Goal: Task Accomplishment & Management: Complete application form

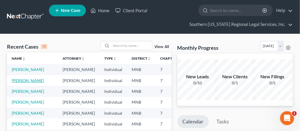
click at [18, 83] on link "[PERSON_NAME]" at bounding box center [28, 80] width 32 height 5
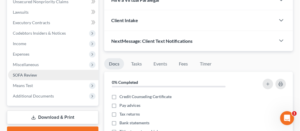
scroll to position [106, 0]
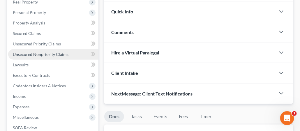
click at [45, 53] on span "Unsecured Nonpriority Claims" at bounding box center [41, 54] width 56 height 5
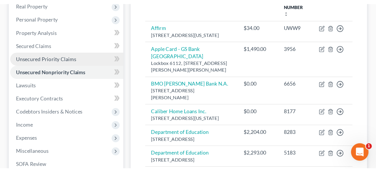
scroll to position [132, 0]
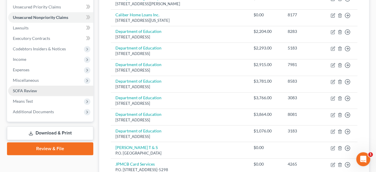
click at [30, 91] on span "SOFA Review" at bounding box center [25, 90] width 24 height 5
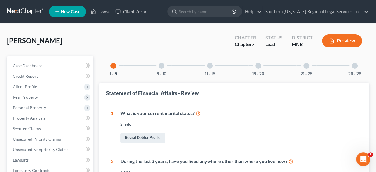
click at [163, 66] on div at bounding box center [161, 66] width 6 height 6
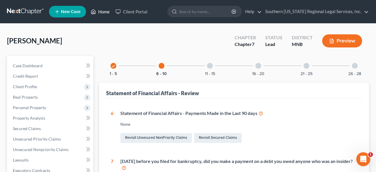
drag, startPoint x: 101, startPoint y: 12, endPoint x: 99, endPoint y: 15, distance: 3.1
click at [101, 12] on link "Home" at bounding box center [100, 11] width 25 height 10
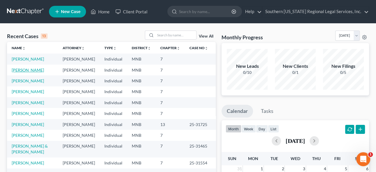
click at [27, 73] on link "[PERSON_NAME]" at bounding box center [28, 70] width 32 height 5
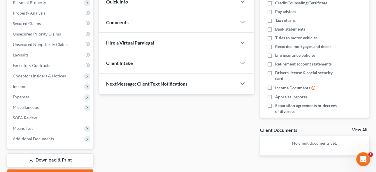
scroll to position [106, 0]
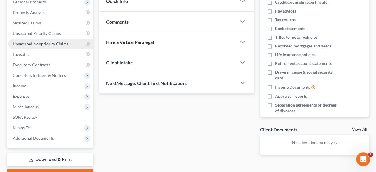
click at [36, 45] on span "Unsecured Nonpriority Claims" at bounding box center [41, 43] width 56 height 5
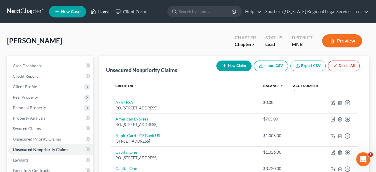
click at [104, 9] on link "Home" at bounding box center [100, 11] width 25 height 10
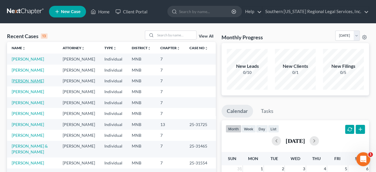
click at [28, 83] on link "[PERSON_NAME]" at bounding box center [28, 80] width 32 height 5
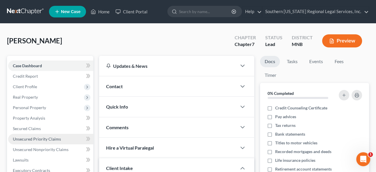
scroll to position [53, 0]
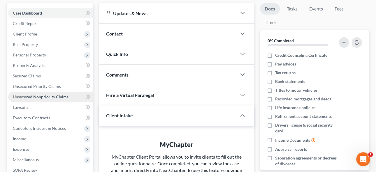
click at [43, 95] on span "Unsecured Nonpriority Claims" at bounding box center [41, 96] width 56 height 5
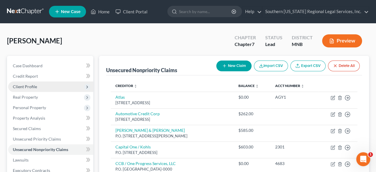
click at [27, 85] on span "Client Profile" at bounding box center [25, 86] width 24 height 5
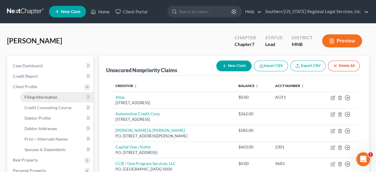
click at [45, 95] on span "Filing Information" at bounding box center [40, 97] width 33 height 5
select select "1"
select select "0"
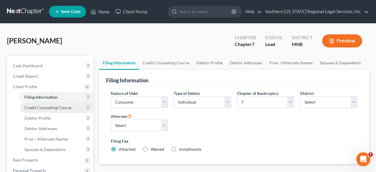
click at [50, 107] on span "Credit Counseling Course" at bounding box center [47, 107] width 47 height 5
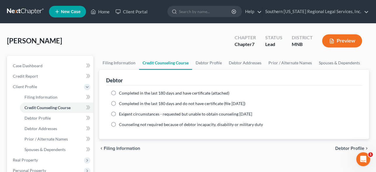
drag, startPoint x: 111, startPoint y: 91, endPoint x: 115, endPoint y: 93, distance: 4.4
click at [119, 91] on label "Completed in the last 180 days and have certificate (attached)" at bounding box center [174, 93] width 110 height 6
click at [121, 91] on input "Completed in the last 180 days and have certificate (attached)" at bounding box center [123, 92] width 4 height 4
radio input "true"
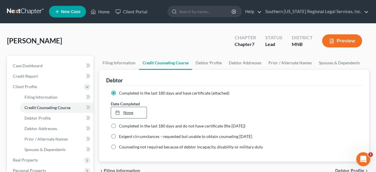
type input "[DATE]"
click at [124, 112] on link "[DATE]" at bounding box center [129, 112] width 36 height 11
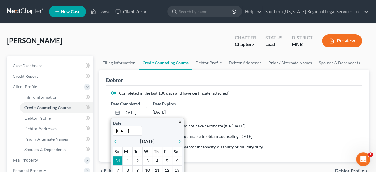
click at [230, 97] on ng-include "Completed in the last 180 days and have certificate (attached) Date Completed […" at bounding box center [234, 120] width 247 height 60
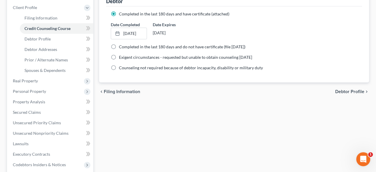
scroll to position [79, 0]
click at [45, 131] on span "Unsecured Nonpriority Claims" at bounding box center [41, 133] width 56 height 5
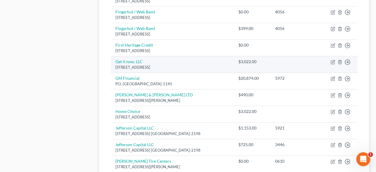
scroll to position [477, 0]
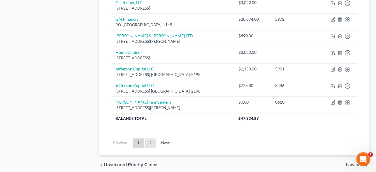
click at [149, 140] on link "2" at bounding box center [150, 142] width 12 height 9
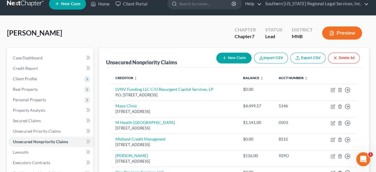
scroll to position [0, 0]
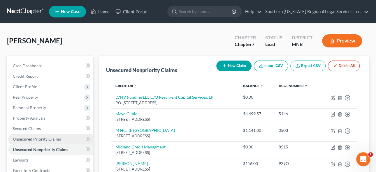
click at [30, 139] on span "Unsecured Priority Claims" at bounding box center [37, 139] width 48 height 5
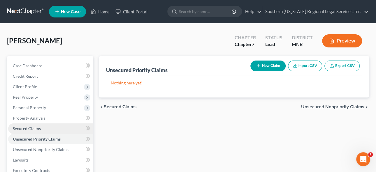
click at [27, 129] on span "Secured Claims" at bounding box center [27, 128] width 28 height 5
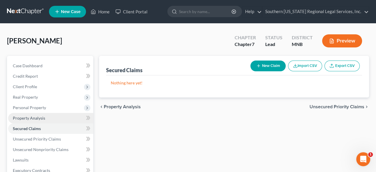
click at [18, 118] on span "Property Analysis" at bounding box center [29, 118] width 32 height 5
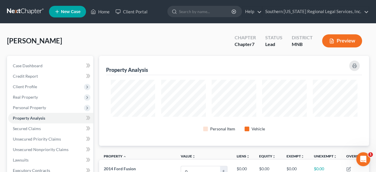
scroll to position [90, 270]
click at [35, 107] on span "Personal Property" at bounding box center [29, 107] width 33 height 5
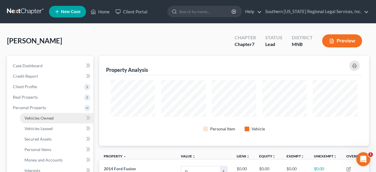
click at [35, 119] on span "Vehicles Owned" at bounding box center [38, 118] width 29 height 5
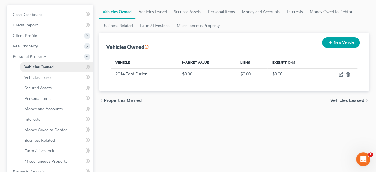
scroll to position [53, 0]
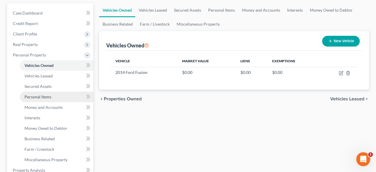
click at [36, 96] on span "Personal Items" at bounding box center [37, 96] width 27 height 5
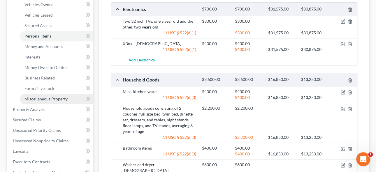
scroll to position [114, 0]
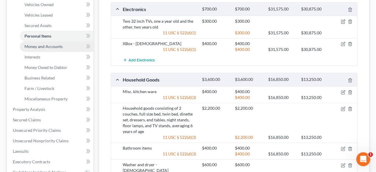
drag, startPoint x: 41, startPoint y: 47, endPoint x: 57, endPoint y: 45, distance: 16.1
click at [41, 47] on span "Money and Accounts" at bounding box center [43, 46] width 38 height 5
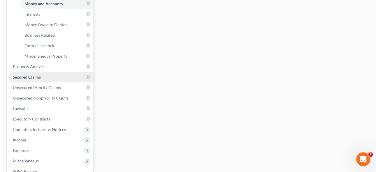
scroll to position [185, 0]
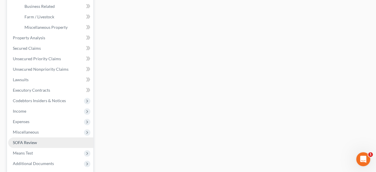
click at [29, 141] on span "SOFA Review" at bounding box center [25, 142] width 24 height 5
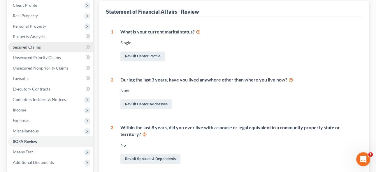
scroll to position [106, 0]
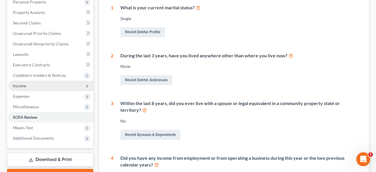
click at [22, 86] on span "Income" at bounding box center [19, 85] width 13 height 5
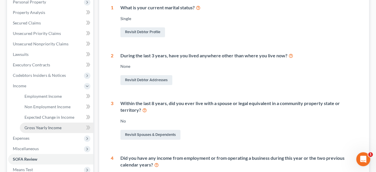
click at [46, 126] on span "Gross Yearly Income" at bounding box center [42, 127] width 37 height 5
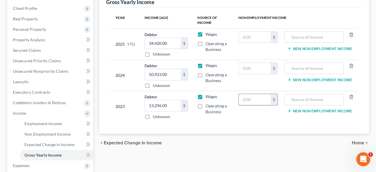
scroll to position [79, 0]
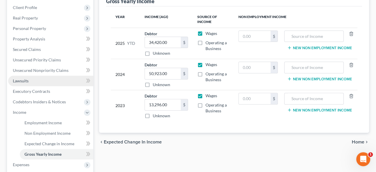
click at [25, 80] on span "Lawsuits" at bounding box center [21, 80] width 16 height 5
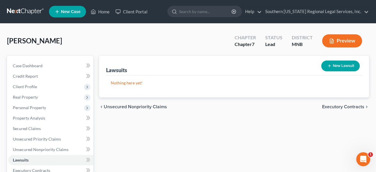
click at [119, 156] on div "Lawsuits New Lawsuit Nothing here yet! Court Name Date Filed Status Creditor Na…" at bounding box center [234, 172] width 276 height 232
click at [343, 66] on button "New Lawsuit" at bounding box center [340, 66] width 38 height 11
select select "0"
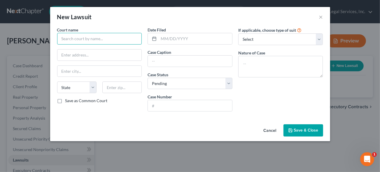
click at [81, 39] on input "text" at bounding box center [99, 39] width 85 height 12
type input "[GEOGRAPHIC_DATA]"
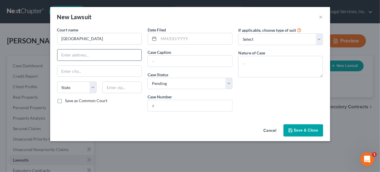
click at [84, 54] on input "text" at bounding box center [99, 55] width 84 height 11
click at [76, 55] on input "text" at bounding box center [99, 55] width 84 height 11
type input "[STREET_ADDRESS] NE"
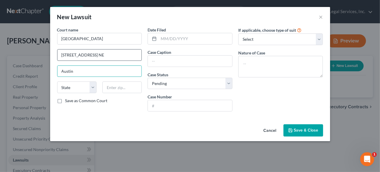
type input "Austin"
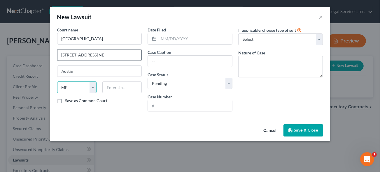
select select "24"
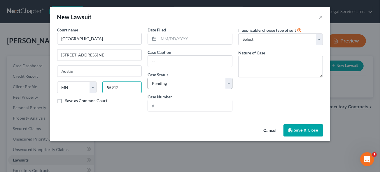
type input "55912"
click at [171, 86] on select "Select Pending On Appeal Concluded" at bounding box center [189, 84] width 85 height 12
select select "2"
click at [147, 78] on select "Select Pending On Appeal Concluded" at bounding box center [189, 84] width 85 height 12
click at [165, 62] on input "text" at bounding box center [190, 61] width 84 height 11
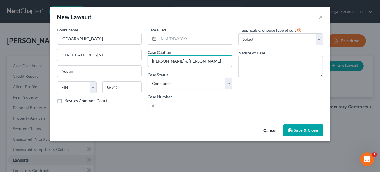
type input "[PERSON_NAME] v. [PERSON_NAME]"
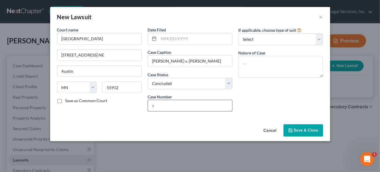
click at [161, 109] on input "text" at bounding box center [190, 105] width 84 height 11
type input "50-CV-24-889"
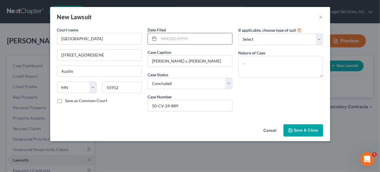
drag, startPoint x: 168, startPoint y: 38, endPoint x: 179, endPoint y: 43, distance: 12.0
click at [168, 38] on input "text" at bounding box center [194, 38] width 73 height 11
type input "[DATE]"
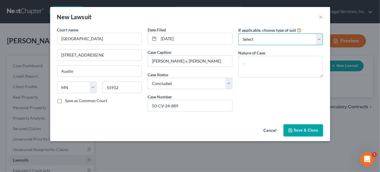
click at [255, 39] on select "Select Repossession Garnishment Foreclosure Attached, Seized, Or Levied Other" at bounding box center [280, 40] width 85 height 12
select select "4"
click at [238, 34] on select "Select Repossession Garnishment Foreclosure Attached, Seized, Or Levied Other" at bounding box center [280, 40] width 85 height 12
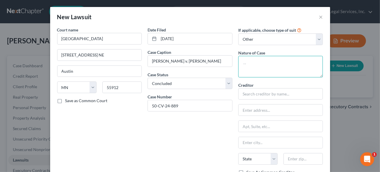
click at [260, 64] on textarea at bounding box center [280, 67] width 85 height 22
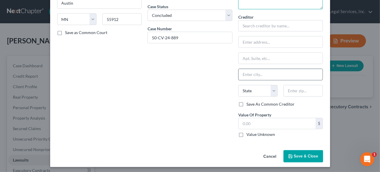
scroll to position [69, 0]
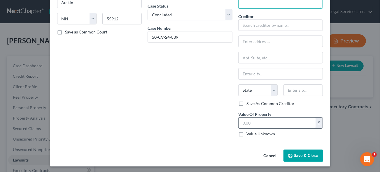
type textarea "Transcript of Judgment"
click at [264, 119] on input "text" at bounding box center [276, 123] width 77 height 11
click at [255, 122] on input "text" at bounding box center [276, 123] width 77 height 11
type input "3,675"
drag, startPoint x: 305, startPoint y: 154, endPoint x: 307, endPoint y: 152, distance: 3.1
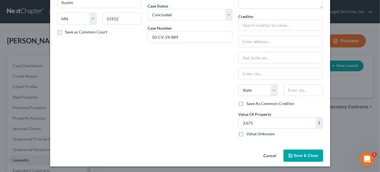
click at [305, 154] on span "Save & Close" at bounding box center [306, 155] width 24 height 5
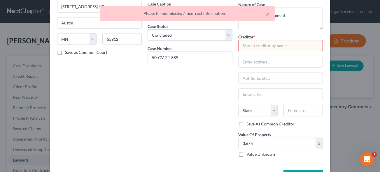
scroll to position [42, 0]
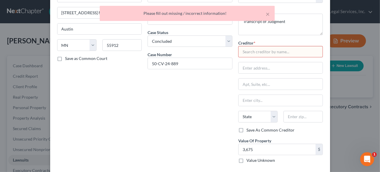
click at [252, 49] on input "text" at bounding box center [280, 52] width 85 height 12
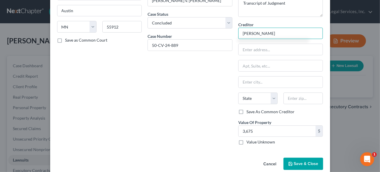
scroll to position [69, 0]
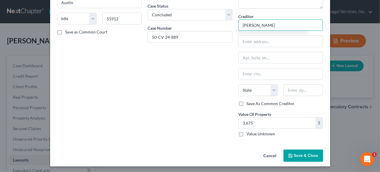
type input "[PERSON_NAME]"
click at [302, 155] on span "Save & Close" at bounding box center [306, 155] width 24 height 5
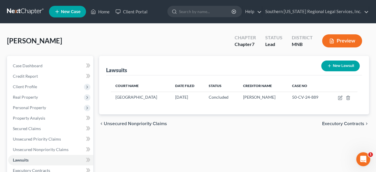
click at [339, 65] on button "New Lawsuit" at bounding box center [340, 66] width 38 height 11
select select "0"
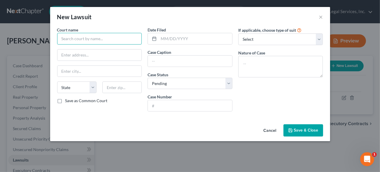
click at [75, 37] on input "text" at bounding box center [99, 39] width 85 height 12
type input "[GEOGRAPHIC_DATA]"
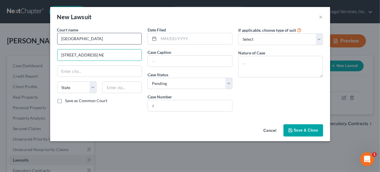
type input "[STREET_ADDRESS] NE"
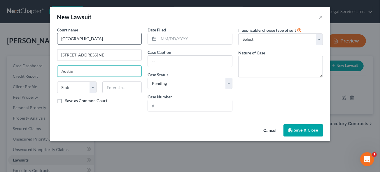
type input "Austin"
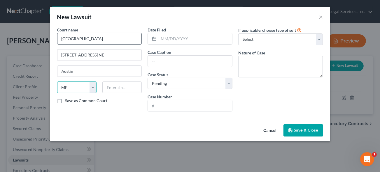
select select "24"
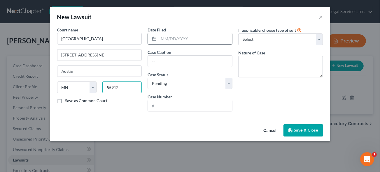
type input "55912"
click at [166, 37] on input "text" at bounding box center [194, 38] width 73 height 11
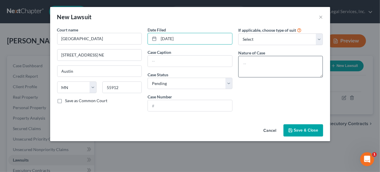
type input "[DATE]"
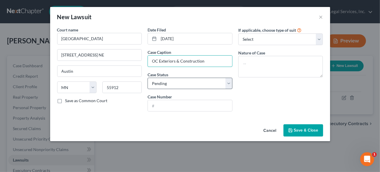
type input "OC Exteriors & Construction"
click at [161, 82] on select "Select Pending On Appeal Concluded" at bounding box center [189, 84] width 85 height 12
select select "2"
click at [147, 78] on select "Select Pending On Appeal Concluded" at bounding box center [189, 84] width 85 height 12
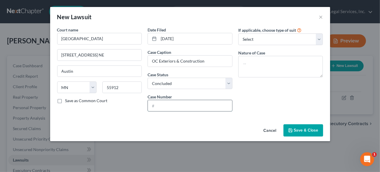
click at [161, 106] on input "text" at bounding box center [190, 105] width 84 height 11
click at [173, 107] on input "50-CO" at bounding box center [190, 105] width 84 height 11
drag, startPoint x: 186, startPoint y: 103, endPoint x: 186, endPoint y: 107, distance: 4.1
click at [186, 103] on input "50-CV-24-[PERSON_NAME]" at bounding box center [190, 105] width 84 height 11
type input "50-CV-24-890"
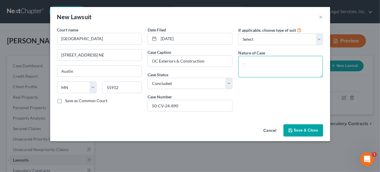
click at [262, 61] on textarea at bounding box center [280, 67] width 85 height 22
type textarea "Transcript of Judgment"
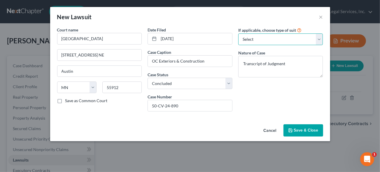
click at [251, 39] on select "Select Repossession Garnishment Foreclosure Attached, Seized, Or Levied Other" at bounding box center [280, 40] width 85 height 12
select select "4"
click at [238, 34] on select "Select Repossession Garnishment Foreclosure Attached, Seized, Or Levied Other" at bounding box center [280, 40] width 85 height 12
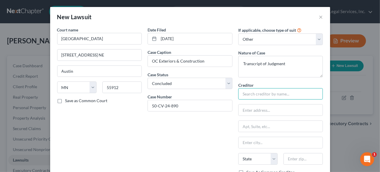
click at [255, 94] on input "text" at bounding box center [280, 94] width 85 height 12
type input "J"
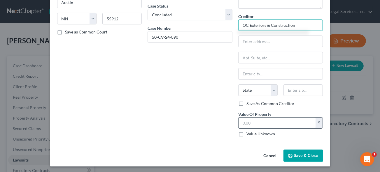
type input "OC Exteriors & Construction"
click at [265, 123] on input "text" at bounding box center [276, 123] width 77 height 11
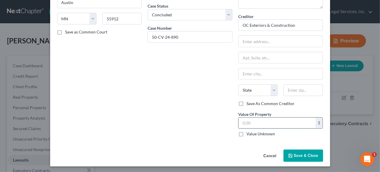
drag, startPoint x: 259, startPoint y: 124, endPoint x: 300, endPoint y: 116, distance: 42.3
click at [259, 123] on input "text" at bounding box center [276, 123] width 77 height 11
type input "3,075"
click at [303, 156] on span "Save & Close" at bounding box center [306, 155] width 24 height 5
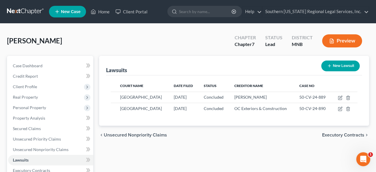
click at [342, 64] on button "New Lawsuit" at bounding box center [340, 66] width 38 height 11
select select "0"
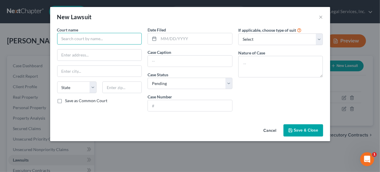
click at [78, 40] on input "text" at bounding box center [99, 39] width 85 height 12
type input "<"
type input "[GEOGRAPHIC_DATA]"
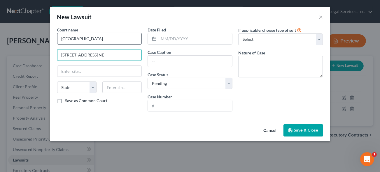
type input "[STREET_ADDRESS] NE"
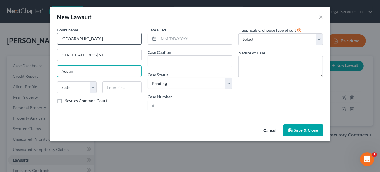
type input "Austin"
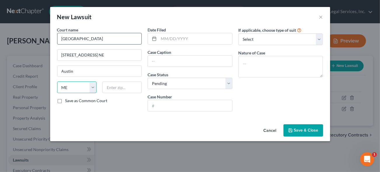
select select "24"
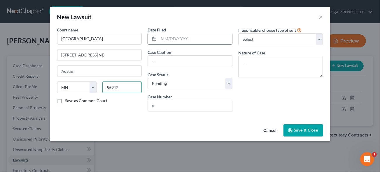
type input "55912"
click at [170, 38] on input "text" at bounding box center [194, 38] width 73 height 11
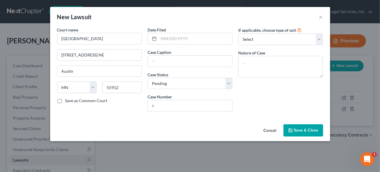
drag, startPoint x: 162, startPoint y: 37, endPoint x: 181, endPoint y: 48, distance: 22.2
click at [162, 38] on input "text" at bounding box center [194, 38] width 73 height 11
type input "[DATE]"
type input "OC"
click at [65, 100] on label "Save as Common Court" at bounding box center [86, 101] width 42 height 6
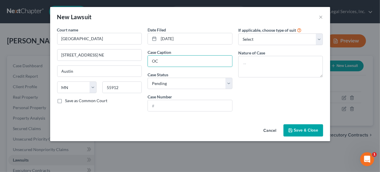
click at [68, 100] on input "Save as Common Court" at bounding box center [70, 100] width 4 height 4
checkbox input "true"
click at [176, 60] on input "OC" at bounding box center [190, 61] width 84 height 11
type input "OC Exteriors & Construction"
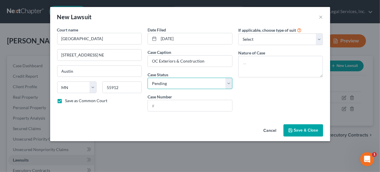
click at [166, 83] on select "Select Pending On Appeal Concluded" at bounding box center [189, 84] width 85 height 12
select select "2"
click at [147, 78] on select "Select Pending On Appeal Concluded" at bounding box center [189, 84] width 85 height 12
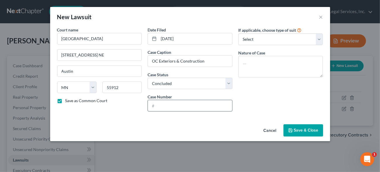
click at [163, 104] on input "text" at bounding box center [190, 105] width 84 height 11
type input "50-CO-23-240"
click at [256, 40] on select "Select Repossession Garnishment Foreclosure Attached, Seized, Or Levied Other" at bounding box center [280, 40] width 85 height 12
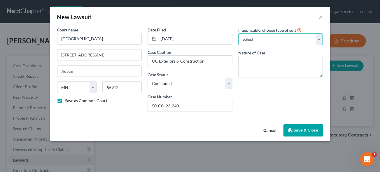
select select "4"
click at [238, 34] on select "Select Repossession Garnishment Foreclosure Attached, Seized, Or Levied Other" at bounding box center [280, 40] width 85 height 12
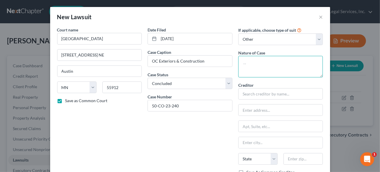
click at [256, 63] on textarea at bounding box center [280, 67] width 85 height 22
type textarea "Judgment"
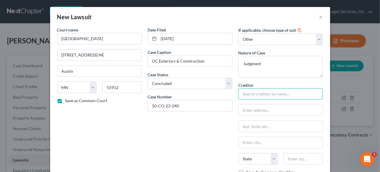
click at [248, 95] on input "text" at bounding box center [280, 94] width 85 height 12
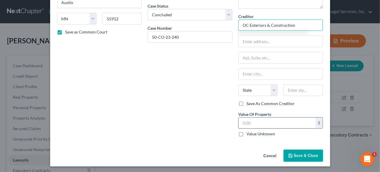
type input "OC Exteriors & Construction"
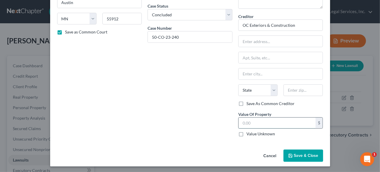
click at [258, 123] on input "text" at bounding box center [276, 123] width 77 height 11
click at [264, 122] on input "text" at bounding box center [276, 123] width 77 height 11
type input "3,675"
click at [311, 155] on span "Save & Close" at bounding box center [306, 155] width 24 height 5
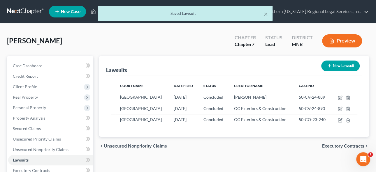
click at [339, 67] on button "New Lawsuit" at bounding box center [340, 66] width 38 height 11
select select "0"
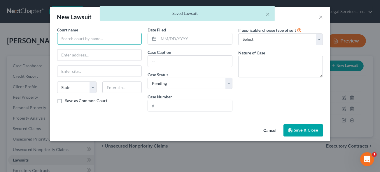
click at [74, 39] on input "text" at bounding box center [99, 39] width 85 height 12
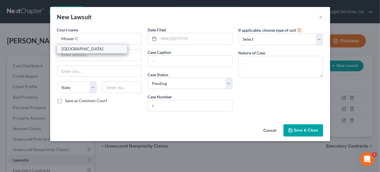
click at [86, 47] on div "[GEOGRAPHIC_DATA]" at bounding box center [92, 49] width 61 height 6
type input "[GEOGRAPHIC_DATA]"
type input "[STREET_ADDRESS] NE"
type input "Austin"
select select "24"
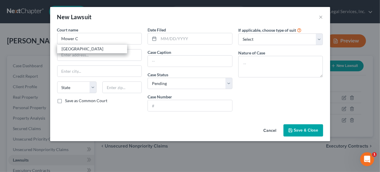
type input "55912"
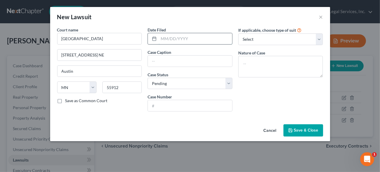
click at [181, 39] on input "text" at bounding box center [194, 38] width 73 height 11
click at [324, 16] on div "New Lawsuit ×" at bounding box center [190, 17] width 280 height 20
click at [321, 16] on button "×" at bounding box center [321, 16] width 4 height 7
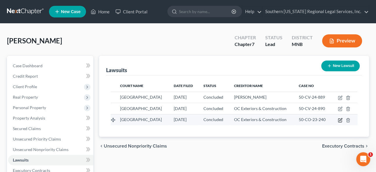
click at [342, 123] on icon "button" at bounding box center [340, 120] width 5 height 5
select select "24"
select select "2"
select select "4"
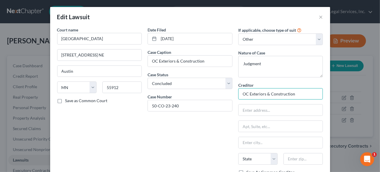
drag, startPoint x: 298, startPoint y: 93, endPoint x: 150, endPoint y: 94, distance: 148.3
click at [150, 94] on div "Court name * [GEOGRAPHIC_DATA] [STREET_ADDRESS] NE Austin State [US_STATE] AK A…" at bounding box center [190, 119] width 272 height 184
type input "[PERSON_NAME]"
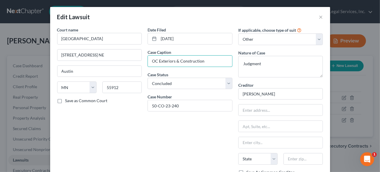
drag, startPoint x: 208, startPoint y: 59, endPoint x: 35, endPoint y: 59, distance: 173.0
click at [38, 59] on div "Edit Lawsuit × Court name * [GEOGRAPHIC_DATA] [STREET_ADDRESS] NE Austin State …" at bounding box center [190, 86] width 380 height 172
type input "[PERSON_NAME] v. [PERSON_NAME]"
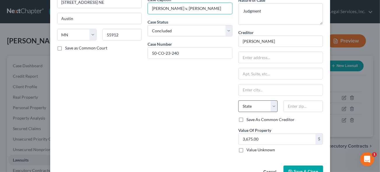
scroll to position [53, 0]
drag, startPoint x: 299, startPoint y: 169, endPoint x: 297, endPoint y: 157, distance: 12.4
click at [299, 169] on span "Save & Close" at bounding box center [306, 171] width 24 height 5
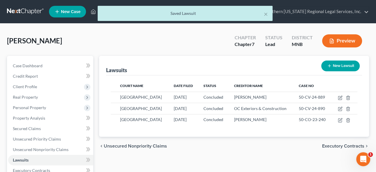
click at [343, 66] on button "New Lawsuit" at bounding box center [340, 66] width 38 height 11
select select "0"
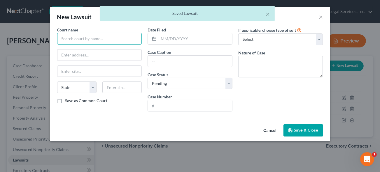
click at [70, 38] on input "text" at bounding box center [99, 39] width 85 height 12
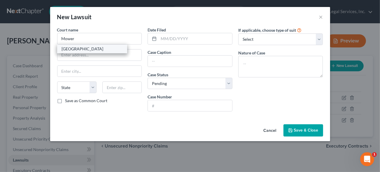
click at [95, 50] on div "[GEOGRAPHIC_DATA]" at bounding box center [92, 49] width 61 height 6
type input "[GEOGRAPHIC_DATA]"
type input "[STREET_ADDRESS] NE"
type input "Austin"
select select "24"
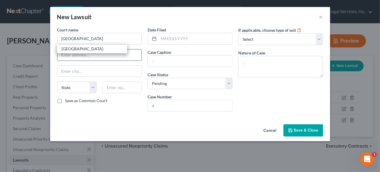
type input "55912"
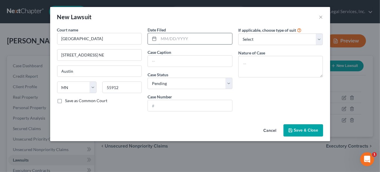
click at [177, 37] on input "text" at bounding box center [194, 38] width 73 height 11
type input "[DATE]"
click at [162, 60] on input "text" at bounding box center [190, 61] width 84 height 11
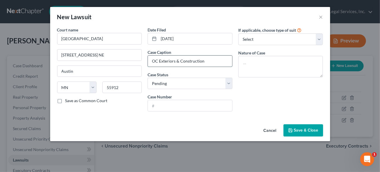
click at [215, 59] on input "OC Exteriors & Construction" at bounding box center [190, 61] width 84 height 11
type input "OC Exteriors & Construction v. [PERSON_NAME]"
select select "2"
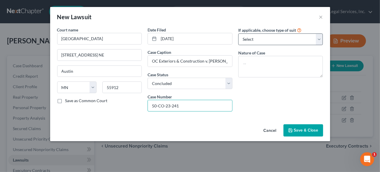
type input "50-CO-23-241"
click at [254, 39] on select "Select Repossession Garnishment Foreclosure Attached, Seized, Or Levied Other" at bounding box center [280, 40] width 85 height 12
select select "4"
click at [238, 34] on select "Select Repossession Garnishment Foreclosure Attached, Seized, Or Levied Other" at bounding box center [280, 40] width 85 height 12
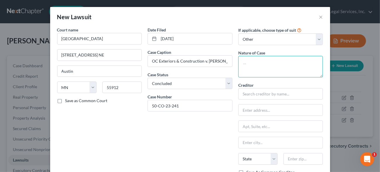
click at [261, 66] on textarea at bounding box center [280, 67] width 85 height 22
type textarea "Judgment"
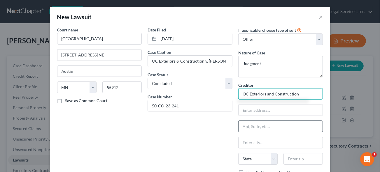
scroll to position [53, 0]
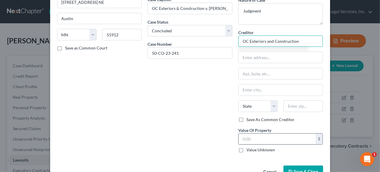
type input "OC Exteriors and Construction"
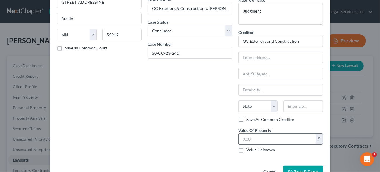
click at [259, 137] on input "text" at bounding box center [276, 139] width 77 height 11
type input "3,675"
click at [298, 169] on span "Save & Close" at bounding box center [306, 171] width 24 height 5
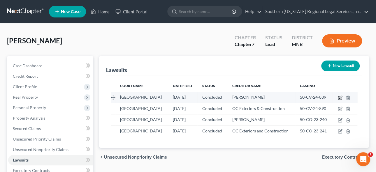
click at [341, 96] on icon "button" at bounding box center [339, 97] width 3 height 3
select select "24"
select select "2"
select select "4"
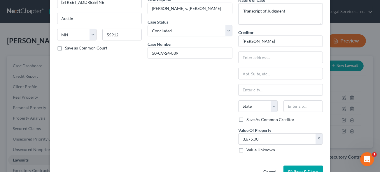
scroll to position [0, 0]
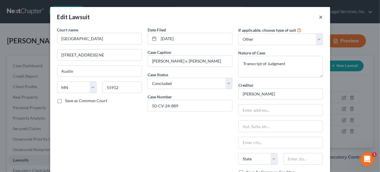
click at [319, 17] on button "×" at bounding box center [321, 16] width 4 height 7
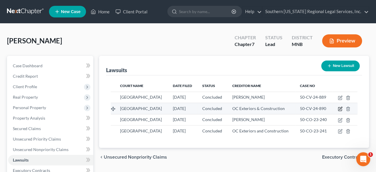
click at [342, 111] on icon "button" at bounding box center [340, 109] width 5 height 5
select select "24"
select select "2"
select select "4"
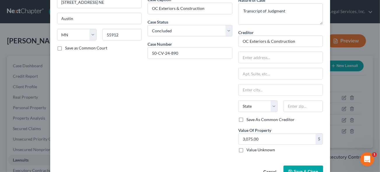
scroll to position [26, 0]
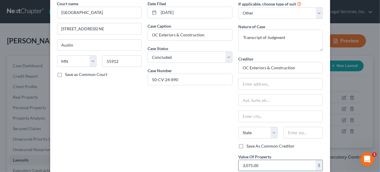
click at [246, 164] on input "3,075.00" at bounding box center [276, 165] width 77 height 11
drag, startPoint x: 245, startPoint y: 164, endPoint x: 262, endPoint y: 163, distance: 16.6
click at [245, 164] on input "3,075.00" at bounding box center [276, 165] width 77 height 11
click at [246, 163] on input "3,075.00" at bounding box center [276, 165] width 77 height 11
type input "375.00"
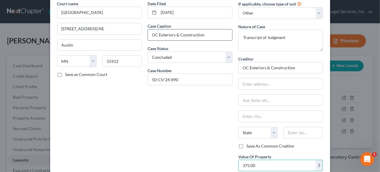
click at [212, 36] on input "OC Exteriors & Construction" at bounding box center [190, 34] width 84 height 11
type input "OC Exteriors & Construction v. [PERSON_NAME]"
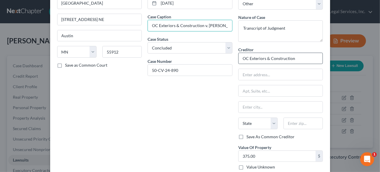
scroll to position [69, 0]
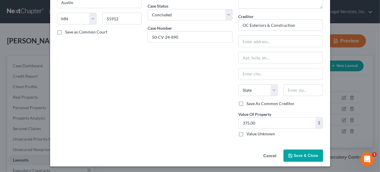
click at [294, 153] on span "Save & Close" at bounding box center [306, 155] width 24 height 5
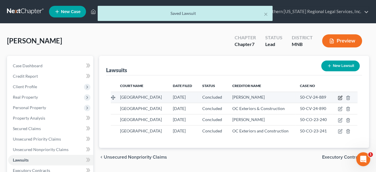
click at [342, 96] on icon "button" at bounding box center [340, 97] width 3 height 3
select select "24"
select select "2"
select select "4"
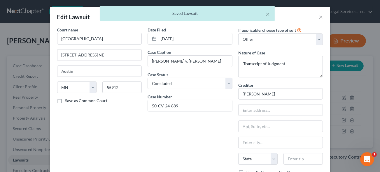
click at [320, 15] on div "× Saved Lawsuit" at bounding box center [187, 15] width 380 height 18
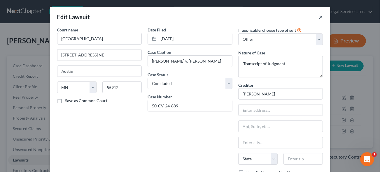
click at [319, 17] on button "×" at bounding box center [321, 16] width 4 height 7
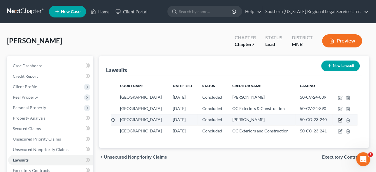
click at [342, 121] on icon "button" at bounding box center [340, 119] width 3 height 3
select select "24"
select select "2"
select select "4"
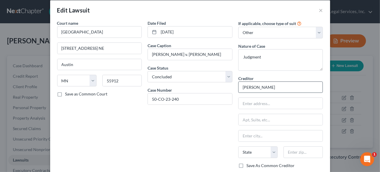
scroll to position [0, 0]
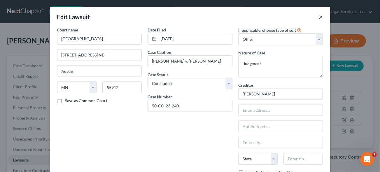
click at [320, 15] on button "×" at bounding box center [321, 16] width 4 height 7
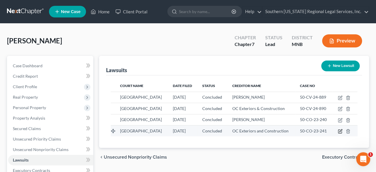
click at [342, 132] on icon "button" at bounding box center [340, 130] width 3 height 3
select select "24"
select select "2"
select select "4"
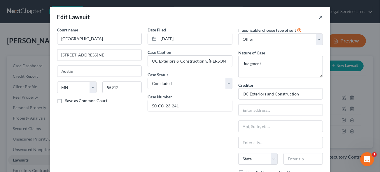
click at [319, 17] on button "×" at bounding box center [321, 16] width 4 height 7
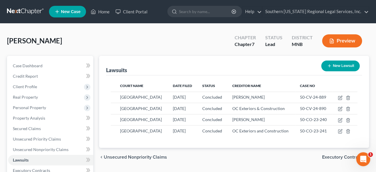
click at [328, 64] on icon "button" at bounding box center [329, 66] width 5 height 5
select select "0"
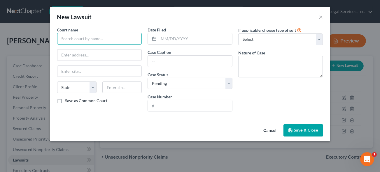
click at [84, 40] on input "text" at bounding box center [99, 39] width 85 height 12
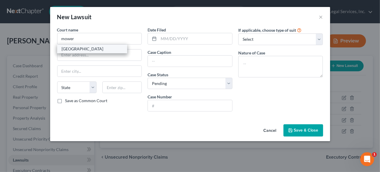
click at [82, 49] on div "[GEOGRAPHIC_DATA]" at bounding box center [92, 49] width 61 height 6
type input "[GEOGRAPHIC_DATA]"
type input "[STREET_ADDRESS] NE"
type input "Austin"
select select "24"
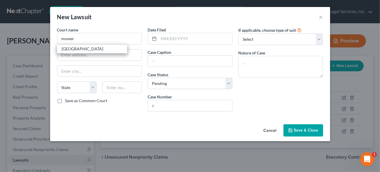
type input "55912"
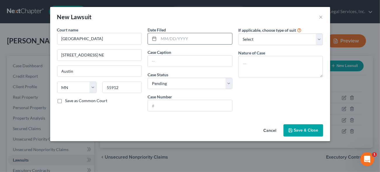
click at [168, 38] on input "text" at bounding box center [194, 38] width 73 height 11
type input "[DATE]"
click at [174, 62] on input "text" at bounding box center [190, 61] width 84 height 11
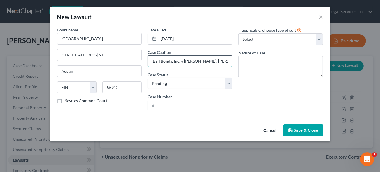
scroll to position [0, 91]
drag, startPoint x: 177, startPoint y: 61, endPoint x: 182, endPoint y: 62, distance: 5.7
click at [177, 61] on input "Credit Service Intl. Corp, assignee of Affordable Bail Bonds, Inc. v [PERSON_NA…" at bounding box center [190, 61] width 84 height 11
type input "Credit Service Intl. Corp, assignee of Affordable Bail Bonds, Inc. v [PERSON_NA…"
click at [161, 85] on select "Select Pending On Appeal Concluded" at bounding box center [189, 84] width 85 height 12
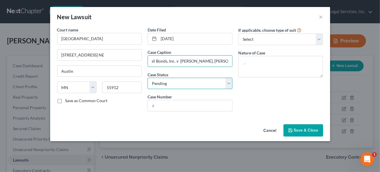
scroll to position [0, 0]
select select "2"
click at [147, 78] on select "Select Pending On Appeal Concluded" at bounding box center [189, 84] width 85 height 12
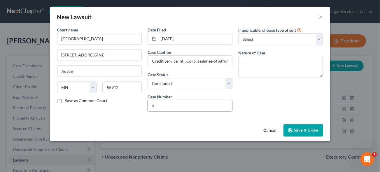
drag, startPoint x: 159, startPoint y: 105, endPoint x: 186, endPoint y: 110, distance: 26.9
click at [159, 105] on input "text" at bounding box center [190, 105] width 84 height 11
type input "50-CO-24-196"
click at [256, 38] on select "Select Repossession Garnishment Foreclosure Attached, Seized, Or Levied Other" at bounding box center [280, 40] width 85 height 12
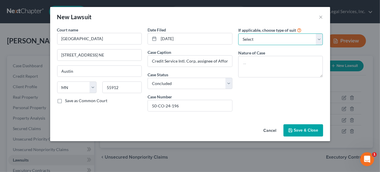
select select "4"
click at [238, 34] on select "Select Repossession Garnishment Foreclosure Attached, Seized, Or Levied Other" at bounding box center [280, 40] width 85 height 12
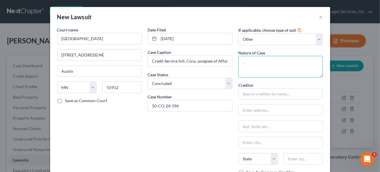
click at [248, 66] on textarea at bounding box center [280, 67] width 85 height 22
type textarea "Judgment"
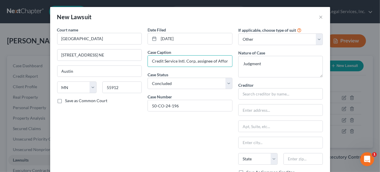
scroll to position [0, 91]
drag, startPoint x: 148, startPoint y: 60, endPoint x: 171, endPoint y: 61, distance: 22.7
click at [171, 61] on input "Credit Service Intl. Corp, assignee of Affordable Bail Bonds, Inc. v [PERSON_NA…" at bounding box center [190, 61] width 84 height 11
click at [256, 95] on input "text" at bounding box center [280, 94] width 85 height 12
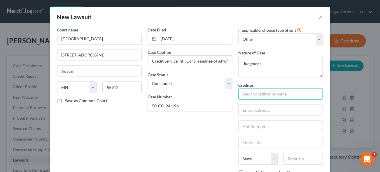
paste input "Credit Service Intl. Corp, assignee of Affordable Bail Bonds, Inc."
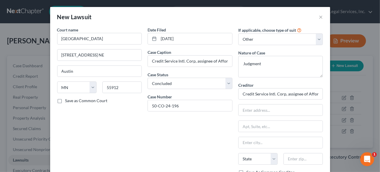
type input "Credit Service Intl. Corp, assignee of Affordable Bail Bonds, Inc."
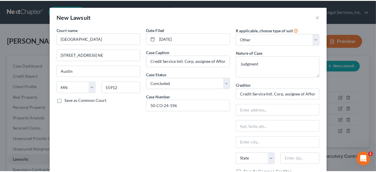
scroll to position [53, 0]
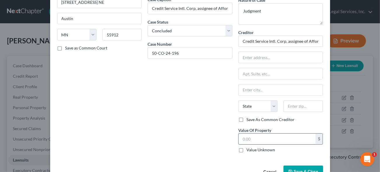
click at [250, 137] on input "text" at bounding box center [276, 139] width 77 height 11
type input "577"
click at [299, 169] on span "Save & Close" at bounding box center [306, 171] width 24 height 5
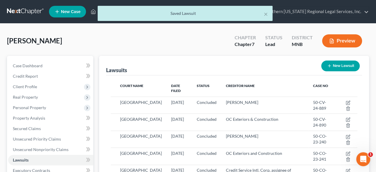
click at [341, 65] on button "New Lawsuit" at bounding box center [340, 66] width 38 height 11
select select "0"
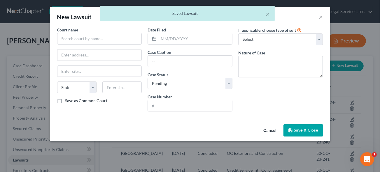
click at [319, 17] on body "Home New Case Client Portal Southern [US_STATE] Regional Legal Services, Inc. […" at bounding box center [190, 155] width 380 height 310
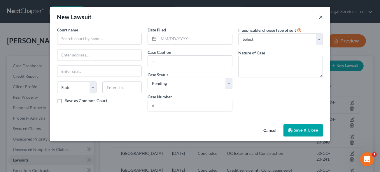
click at [320, 16] on button "×" at bounding box center [321, 16] width 4 height 7
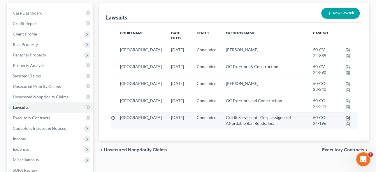
click at [347, 116] on icon "button" at bounding box center [348, 117] width 3 height 3
select select "24"
select select "2"
select select "4"
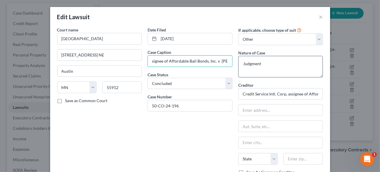
scroll to position [0, 91]
drag, startPoint x: 150, startPoint y: 60, endPoint x: 236, endPoint y: 58, distance: 86.5
click at [237, 58] on div "Court name * [GEOGRAPHIC_DATA] [STREET_ADDRESS] NE Austin State [US_STATE] AK A…" at bounding box center [190, 119] width 272 height 184
click at [320, 18] on button "×" at bounding box center [321, 16] width 4 height 7
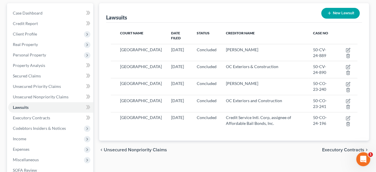
click at [337, 15] on button "New Lawsuit" at bounding box center [340, 13] width 38 height 11
select select "0"
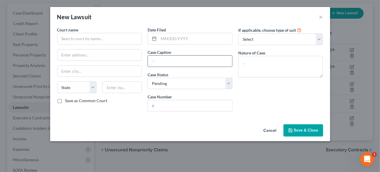
click at [160, 60] on input "text" at bounding box center [190, 61] width 84 height 11
paste input "Credit Service Intl. Corp, assignee of Affordable Bail Bonds, Inc. v [PERSON_NA…"
type input "Credit Service Intl. Corp, assignee of Affordable Bail Bonds, Inc. v [PERSON_NA…"
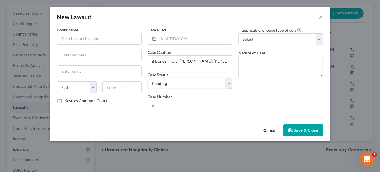
click at [165, 84] on select "Select Pending On Appeal Concluded" at bounding box center [189, 84] width 85 height 12
select select "2"
click at [147, 78] on select "Select Pending On Appeal Concluded" at bounding box center [189, 84] width 85 height 12
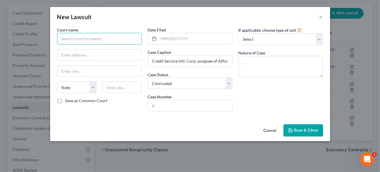
click at [71, 36] on input "text" at bounding box center [99, 39] width 85 height 12
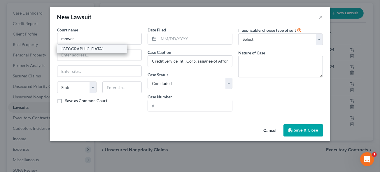
click at [87, 46] on div "[GEOGRAPHIC_DATA]" at bounding box center [92, 49] width 61 height 6
type input "[GEOGRAPHIC_DATA]"
type input "[STREET_ADDRESS] NE"
type input "Austin"
select select "24"
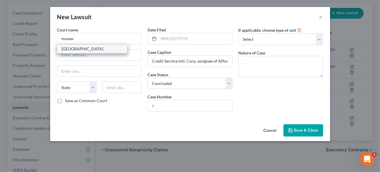
type input "55912"
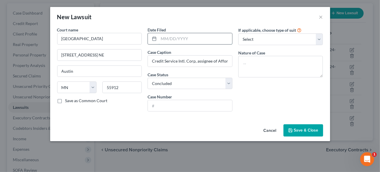
click at [170, 37] on input "text" at bounding box center [194, 38] width 73 height 11
click at [258, 69] on textarea at bounding box center [280, 67] width 85 height 22
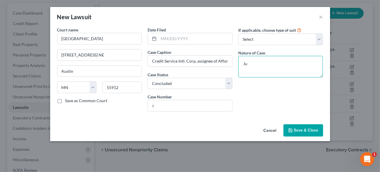
type textarea "J"
type textarea "Judgment Transcript"
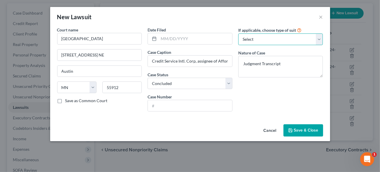
click at [255, 38] on select "Select Repossession Garnishment Foreclosure Attached, Seized, Or Levied Other" at bounding box center [280, 40] width 85 height 12
select select "4"
click at [238, 34] on select "Select Repossession Garnishment Foreclosure Attached, Seized, Or Levied Other" at bounding box center [280, 40] width 85 height 12
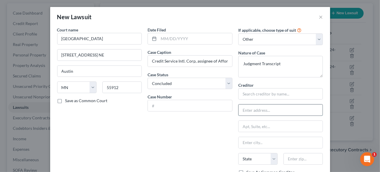
drag, startPoint x: 251, startPoint y: 107, endPoint x: 262, endPoint y: 107, distance: 11.1
click at [251, 107] on input "text" at bounding box center [280, 110] width 84 height 11
paste input "Credit Service Intl. Corp, assignee of Affordable Bail Bonds, Inc. v [PERSON_NA…"
drag, startPoint x: 261, startPoint y: 109, endPoint x: 332, endPoint y: 115, distance: 70.5
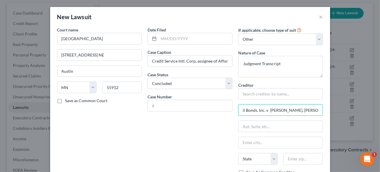
click at [329, 114] on div "New Lawsuit × Court name * [GEOGRAPHIC_DATA] [STREET_ADDRESS] NE Austin State […" at bounding box center [190, 86] width 380 height 172
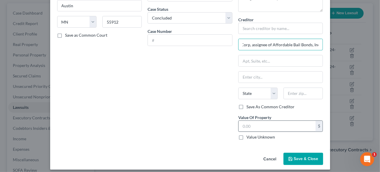
scroll to position [69, 0]
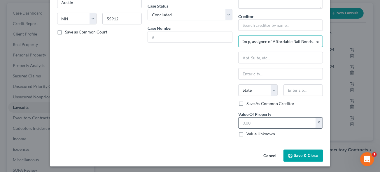
type input "Credit Service Intl. Corp, assignee of Affordable Bail Bonds, Inc."
drag, startPoint x: 249, startPoint y: 121, endPoint x: 262, endPoint y: 122, distance: 12.5
click at [249, 121] on input "text" at bounding box center [276, 123] width 77 height 11
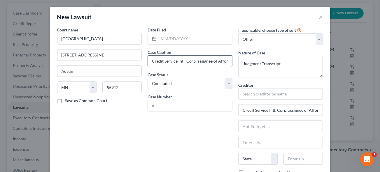
scroll to position [0, 0]
type input "577"
click at [167, 105] on input "text" at bounding box center [190, 105] width 84 height 11
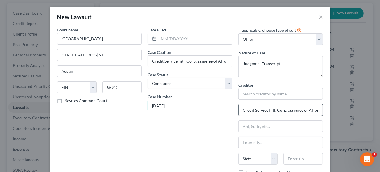
type input "[DATE]"
drag, startPoint x: 239, startPoint y: 110, endPoint x: 354, endPoint y: 105, distance: 114.3
click at [354, 105] on div "New Lawsuit × Court name * [GEOGRAPHIC_DATA] [STREET_ADDRESS] NE Austin State […" at bounding box center [190, 86] width 380 height 172
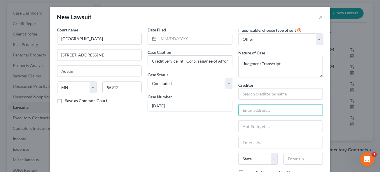
scroll to position [0, 0]
click at [248, 81] on div "If applicable, choose type of suit Select Repossession Garnishment Foreclosure …" at bounding box center [280, 119] width 91 height 184
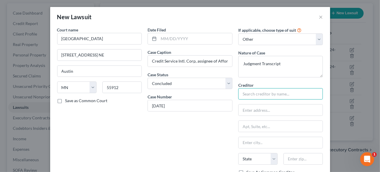
click at [250, 94] on input "text" at bounding box center [280, 94] width 85 height 12
paste input "Credit Service Intl. Corp, assignee of Affordable Bail Bonds, Inc."
type input "Credit Service Intl. Corp, assignee of Affordable Bail Bonds, Inc."
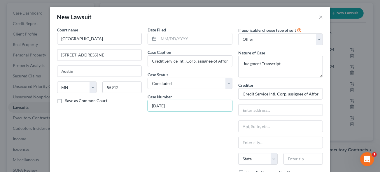
drag, startPoint x: 178, startPoint y: 107, endPoint x: 81, endPoint y: 105, distance: 97.3
click at [81, 105] on div "Court name * [GEOGRAPHIC_DATA] [STREET_ADDRESS] NE Austin State [US_STATE] AK A…" at bounding box center [190, 119] width 272 height 184
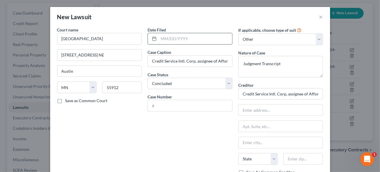
click at [170, 38] on input "text" at bounding box center [194, 38] width 73 height 11
paste input "[DATE]"
type input "[DATE]"
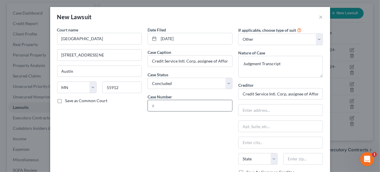
click at [164, 106] on input "text" at bounding box center [190, 105] width 84 height 11
type input "50-CV-"
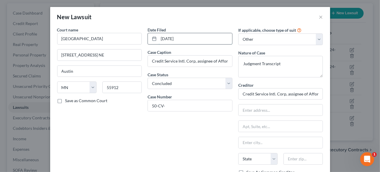
drag, startPoint x: 186, startPoint y: 38, endPoint x: 149, endPoint y: 38, distance: 36.7
click at [152, 39] on div "[DATE]" at bounding box center [189, 39] width 85 height 12
type input "[DATE]"
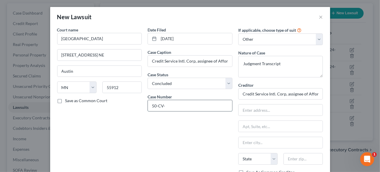
click at [173, 105] on input "50-CV-" at bounding box center [190, 105] width 84 height 11
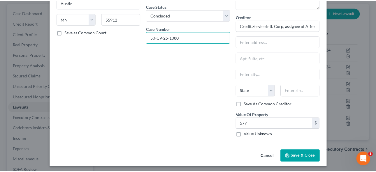
scroll to position [69, 0]
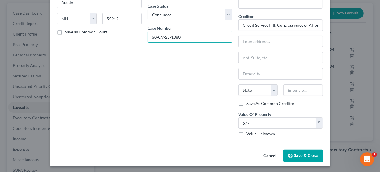
type input "50-CV-25-1080"
click at [296, 158] on button "Save & Close" at bounding box center [303, 156] width 40 height 12
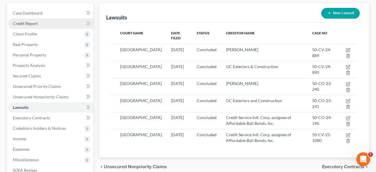
click at [23, 22] on span "Credit Report" at bounding box center [25, 23] width 25 height 5
